Goal: Task Accomplishment & Management: Complete application form

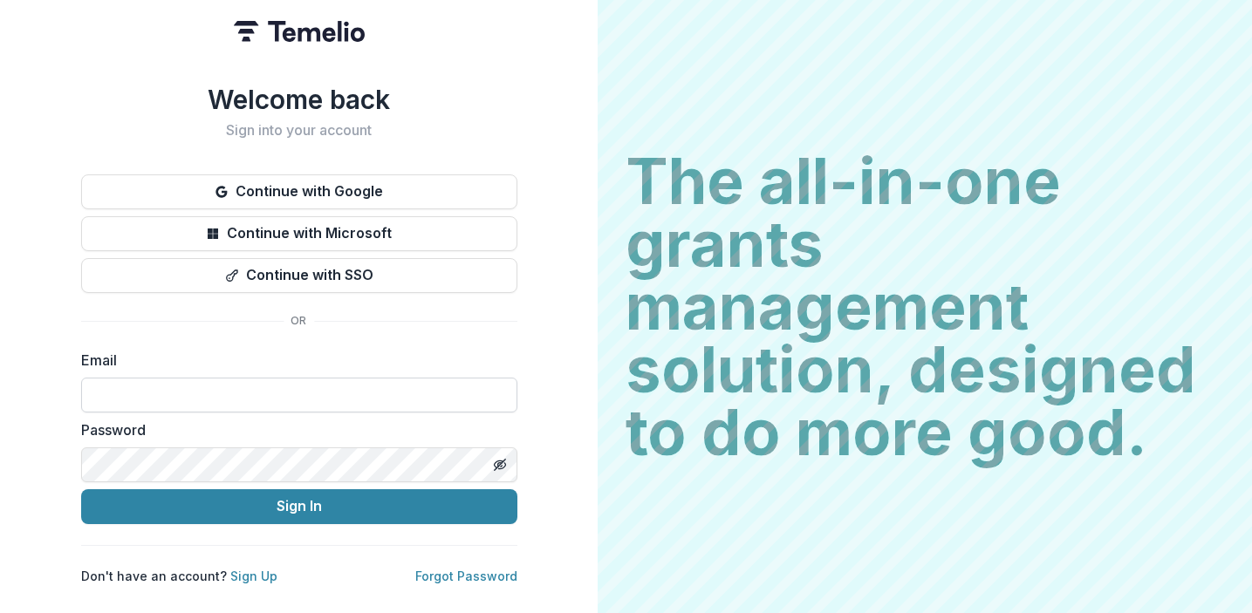
click at [379, 389] on input at bounding box center [299, 395] width 436 height 35
type input "**********"
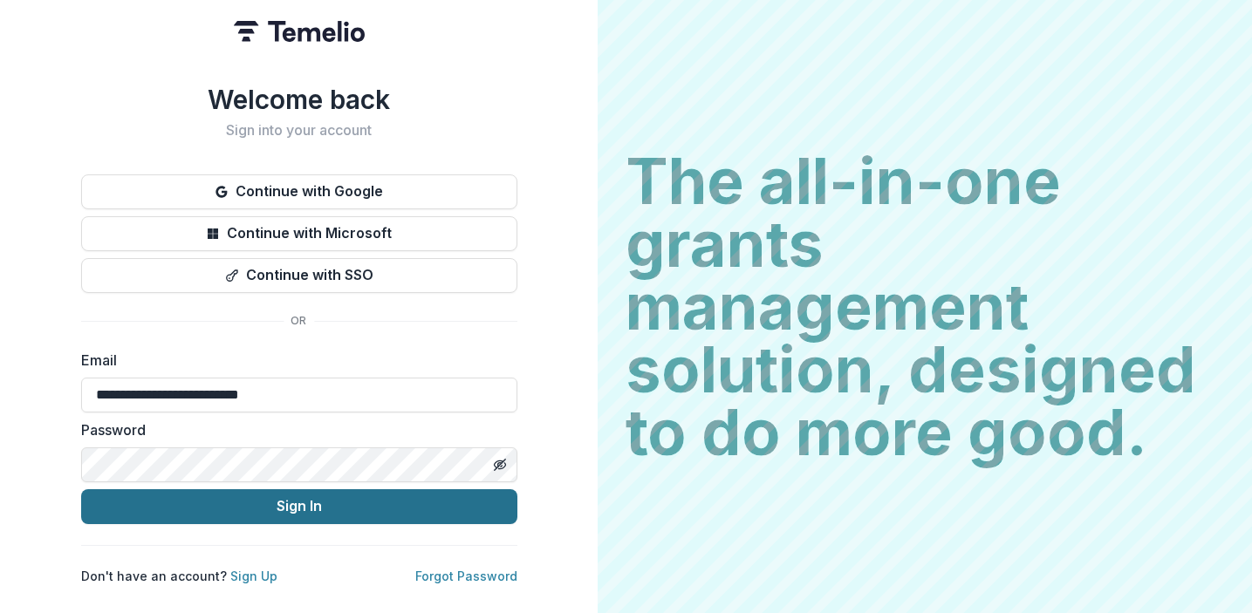
click at [290, 514] on button "Sign In" at bounding box center [299, 506] width 436 height 35
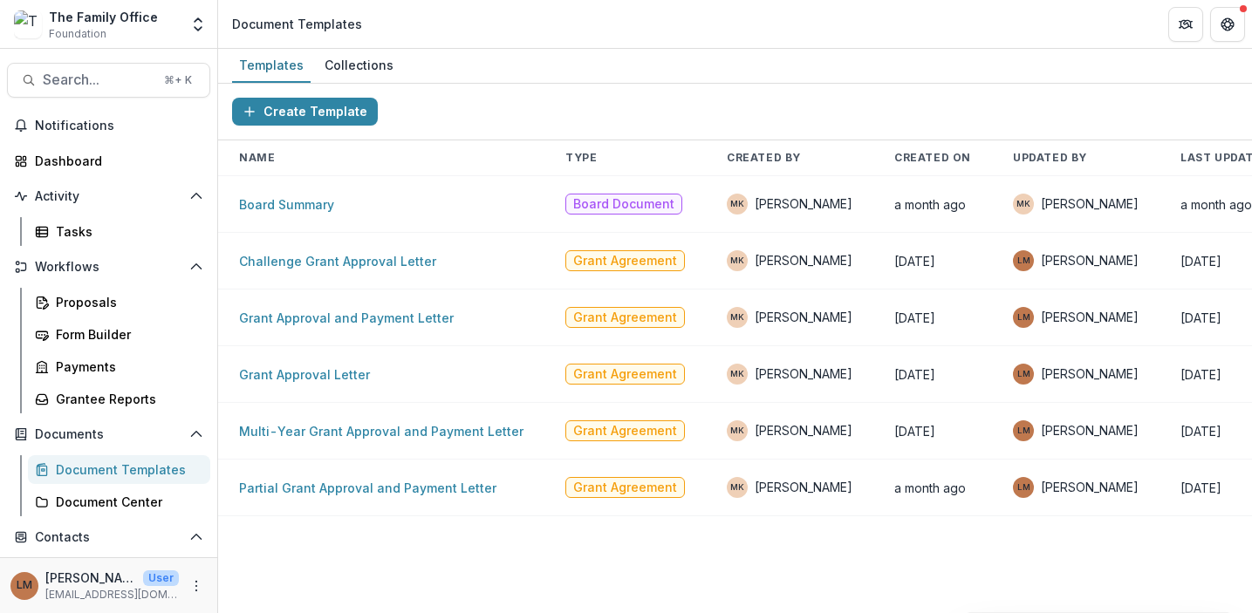
click at [878, 8] on header "Document Templates" at bounding box center [735, 24] width 1034 height 48
click at [106, 332] on div "Form Builder" at bounding box center [126, 334] width 140 height 18
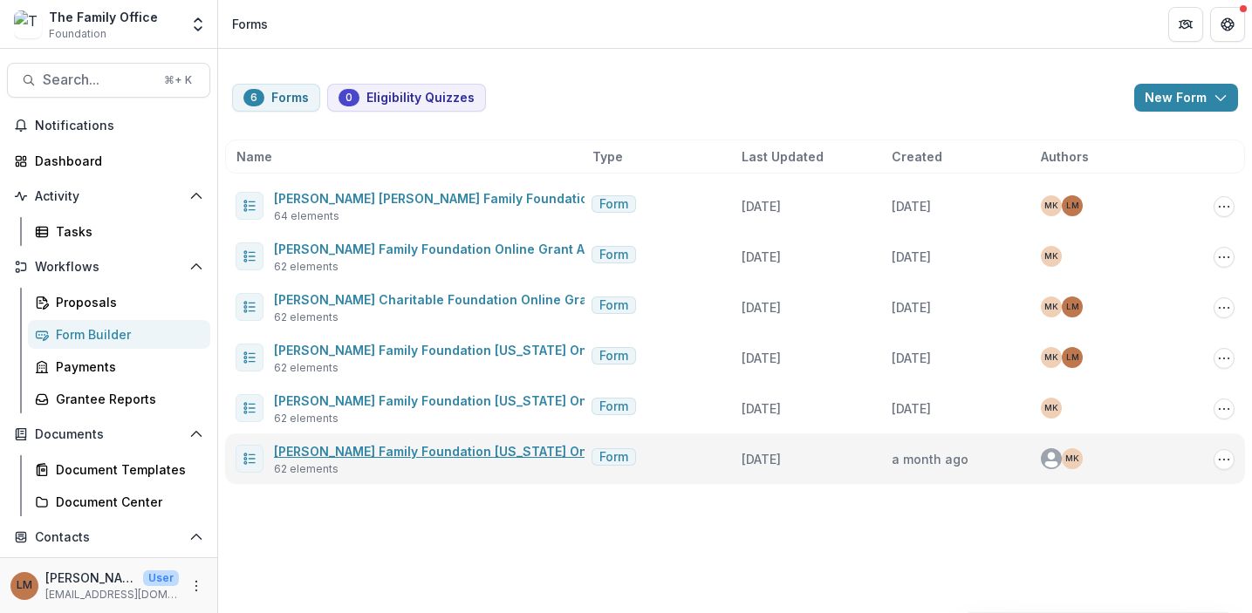
click at [307, 449] on link "[PERSON_NAME] Family Foundation [US_STATE] Online Grant Application" at bounding box center [498, 451] width 448 height 15
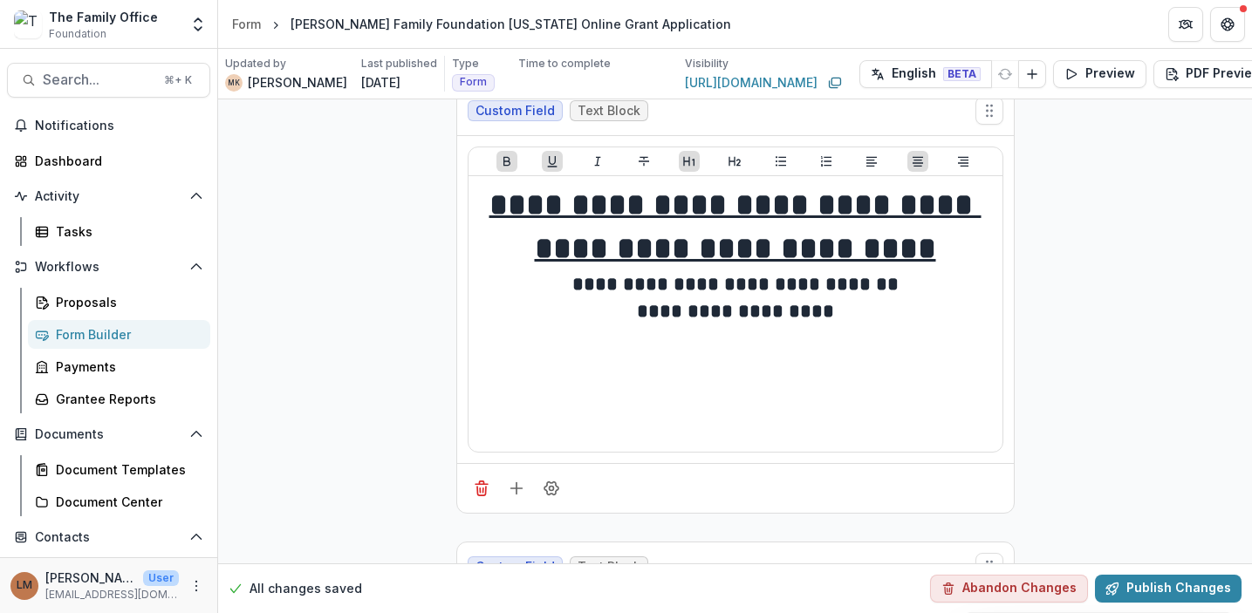
scroll to position [22, 0]
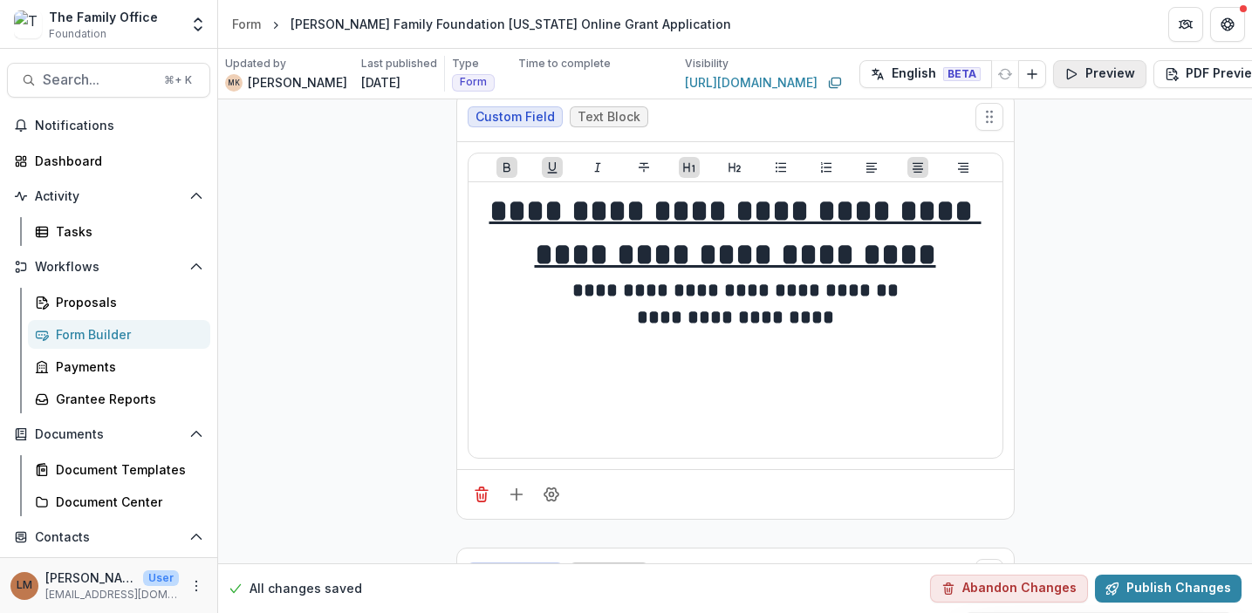
click at [1111, 75] on button "Preview" at bounding box center [1099, 74] width 93 height 28
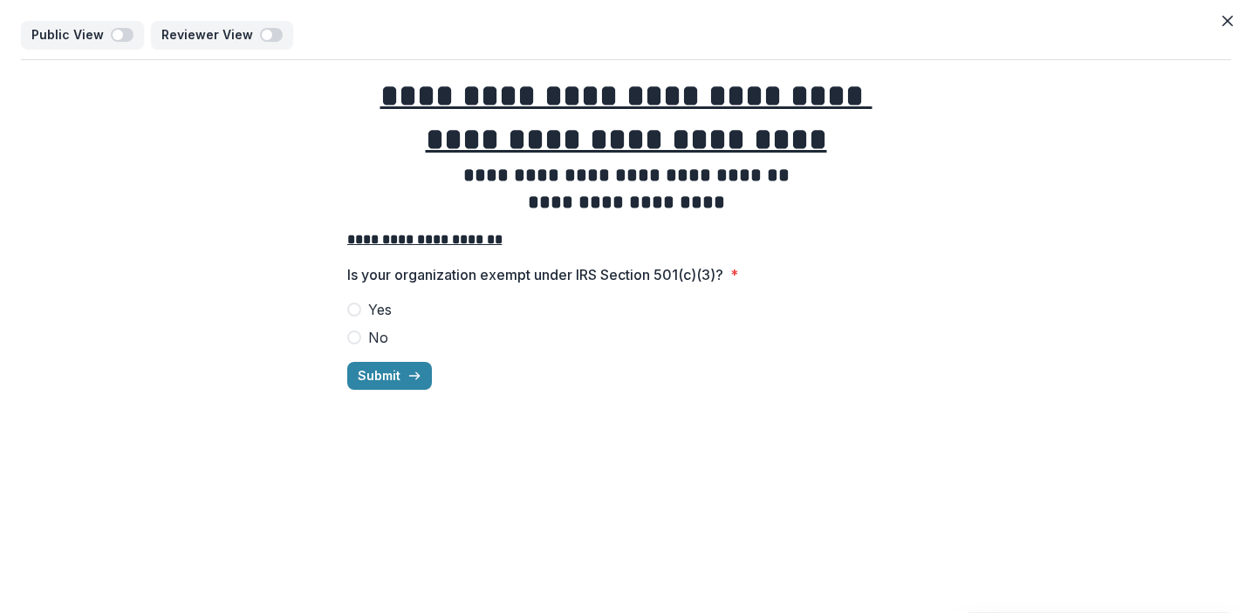
click at [355, 310] on span at bounding box center [354, 310] width 14 height 14
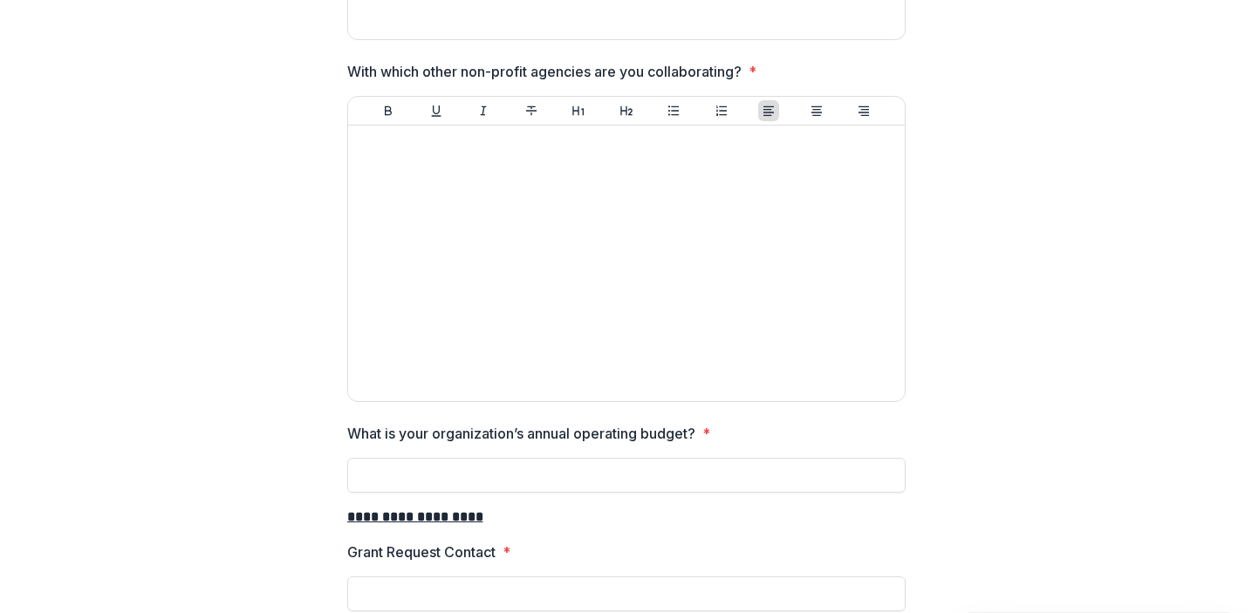
scroll to position [2827, 0]
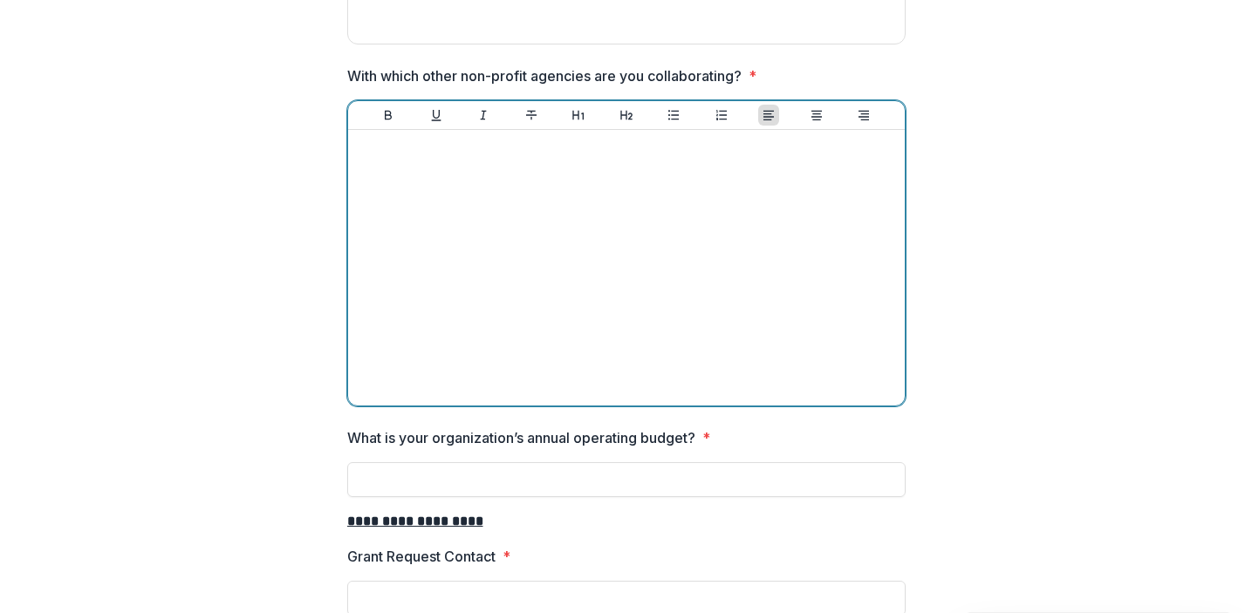
click at [537, 245] on div at bounding box center [626, 268] width 543 height 262
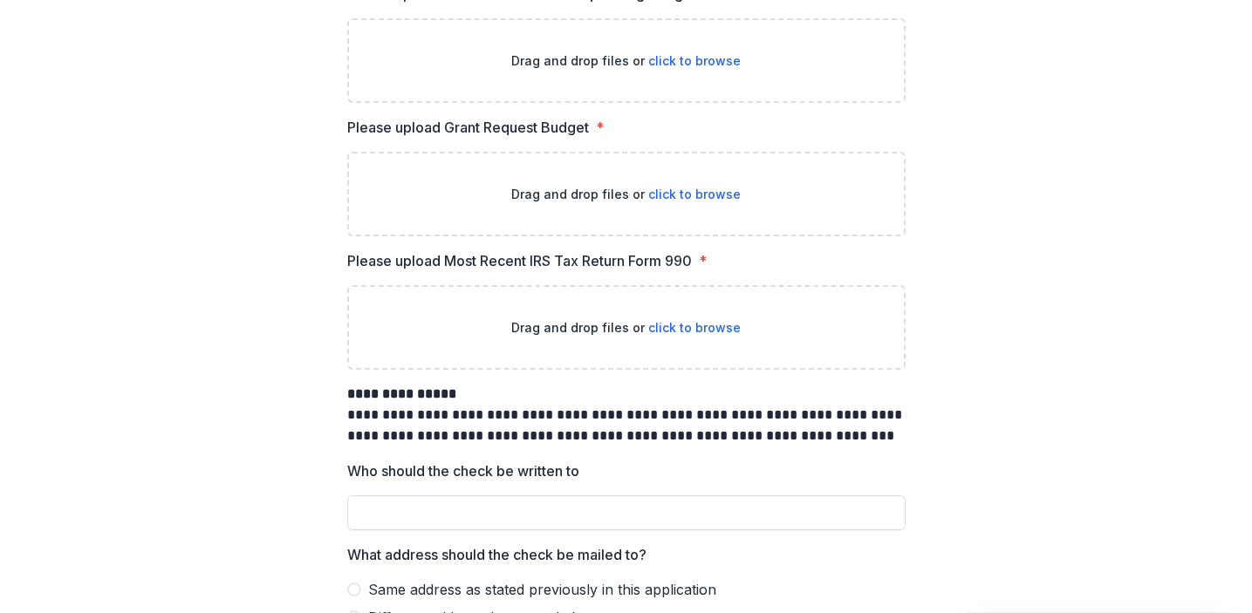
scroll to position [9112, 0]
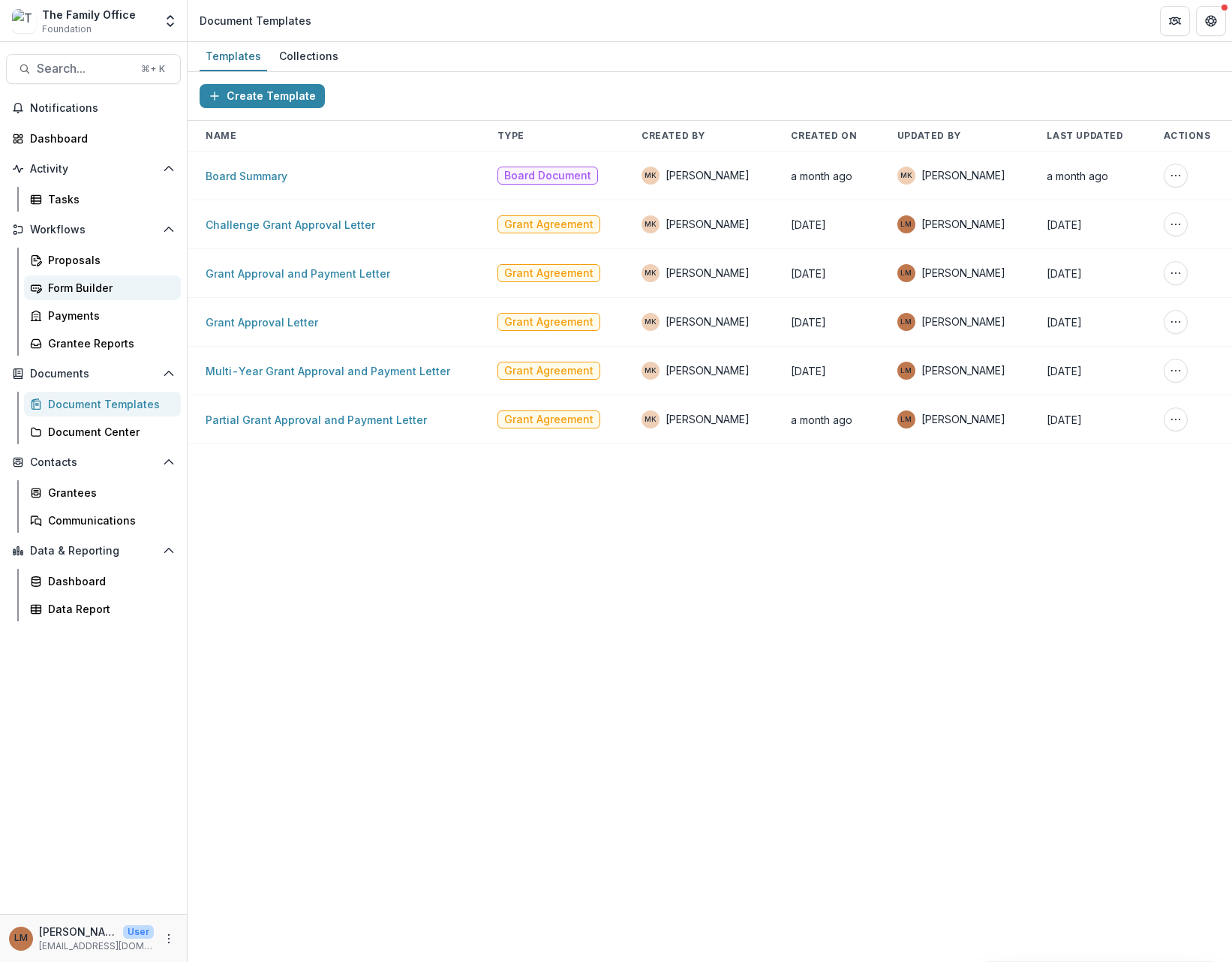
click at [97, 295] on div "Form Builder" at bounding box center [108, 287] width 120 height 15
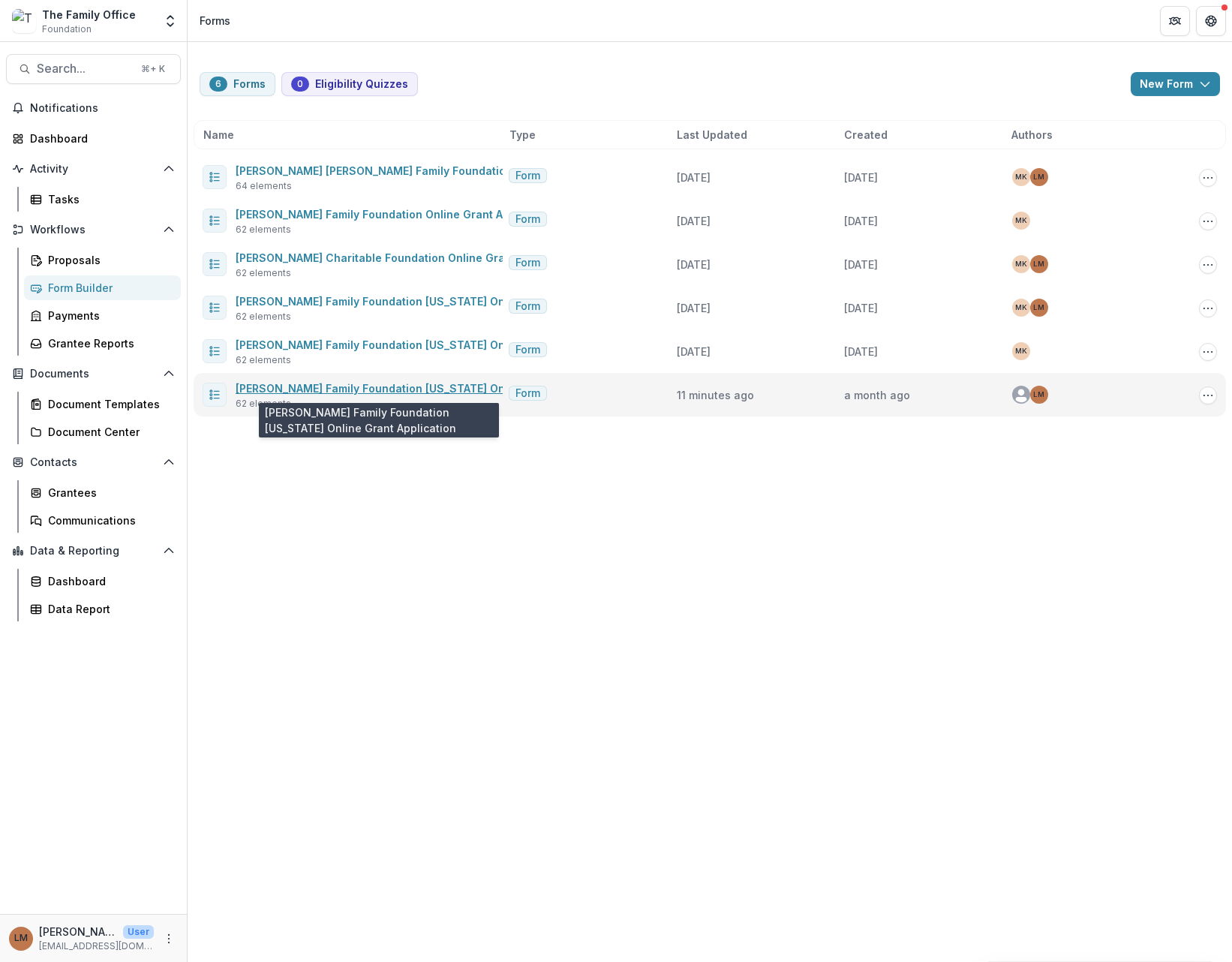
click at [281, 392] on link "[PERSON_NAME] Family Foundation [US_STATE] Online Grant Application" at bounding box center [428, 388] width 385 height 13
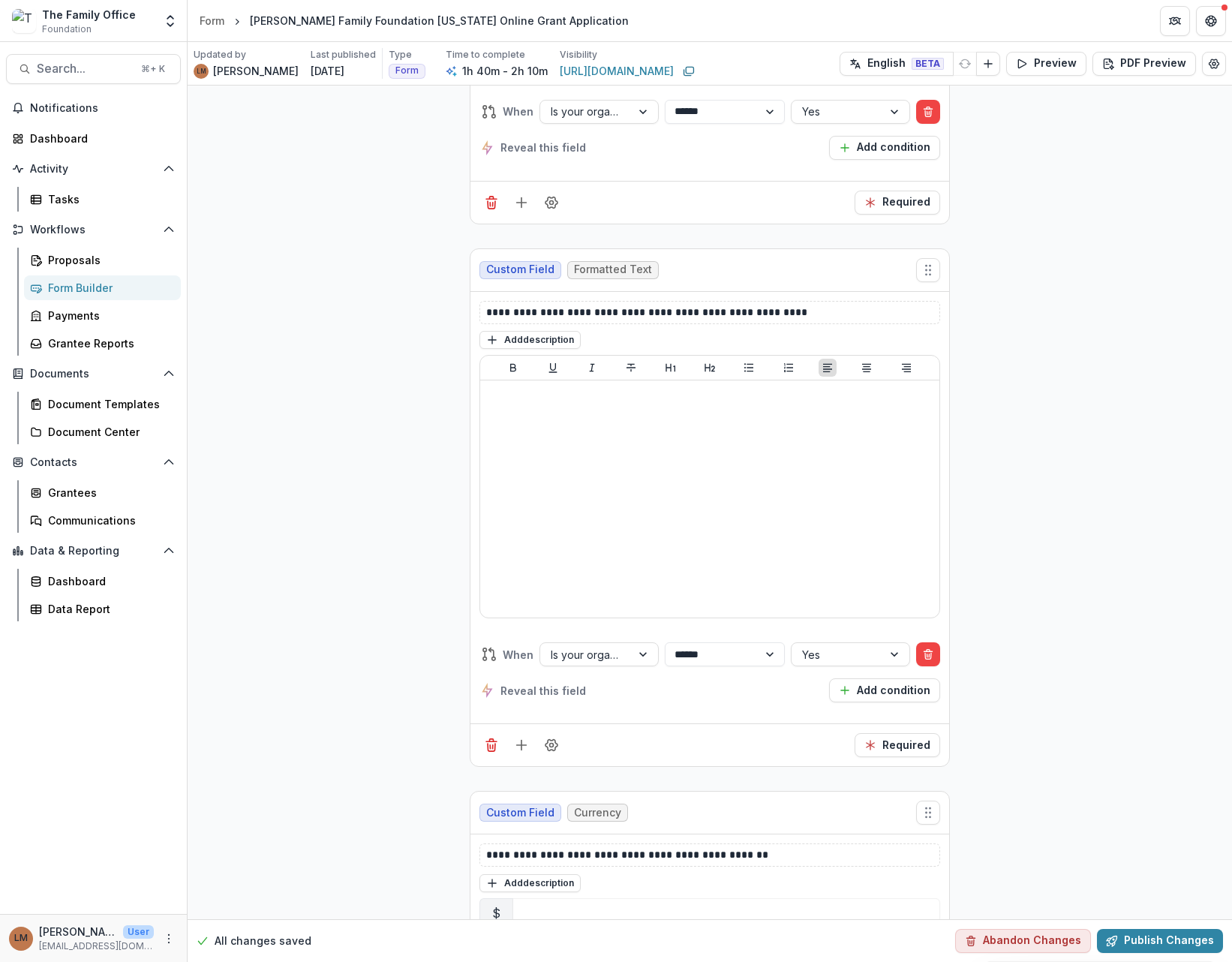
scroll to position [9200, 0]
